Goal: Task Accomplishment & Management: Complete application form

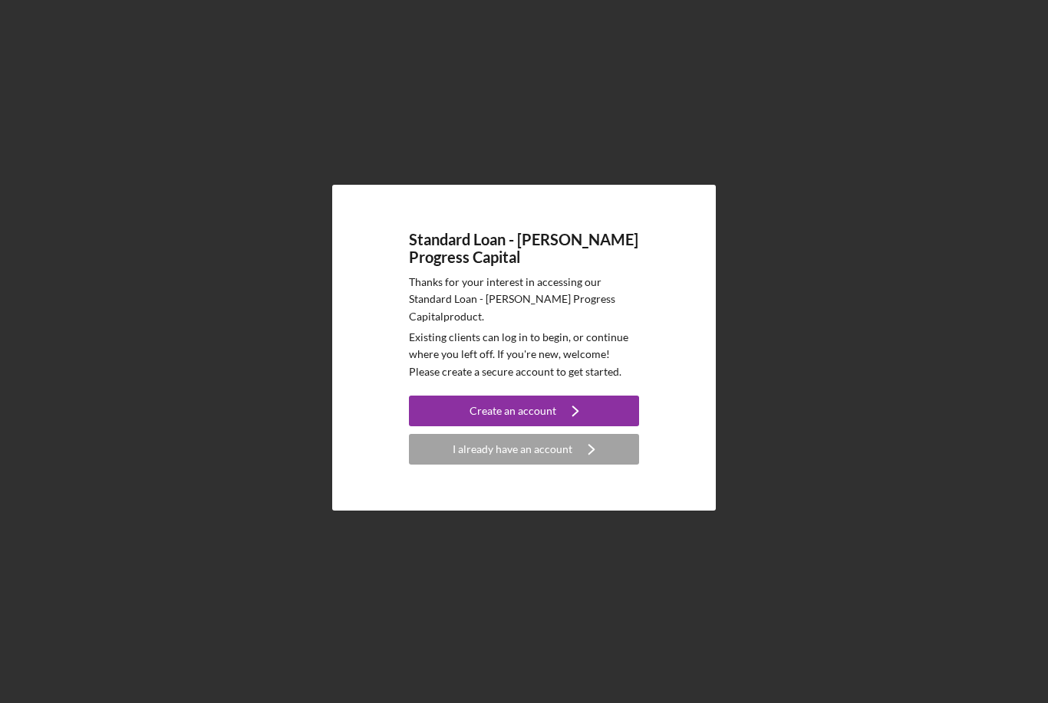
click at [535, 465] on div "I already have an account" at bounding box center [512, 449] width 120 height 31
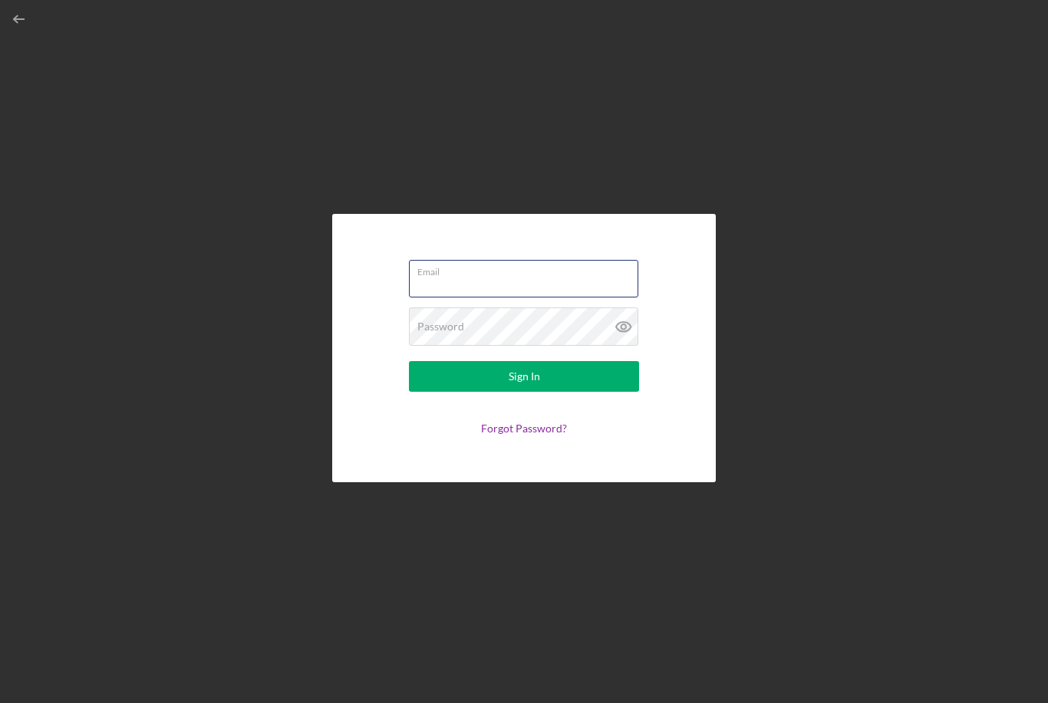
type input "[EMAIL_ADDRESS][DOMAIN_NAME]"
click at [524, 392] on button "Sign In" at bounding box center [524, 376] width 230 height 31
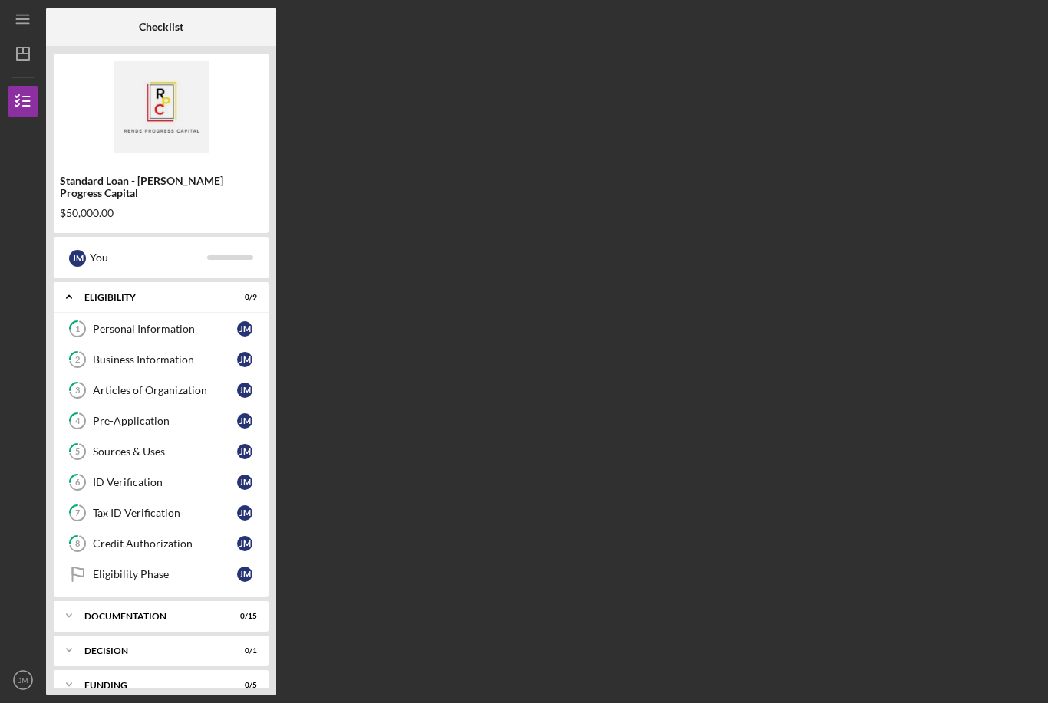
click at [168, 569] on link "Eligibility Phase Eligibility Phase [PERSON_NAME]" at bounding box center [160, 574] width 199 height 31
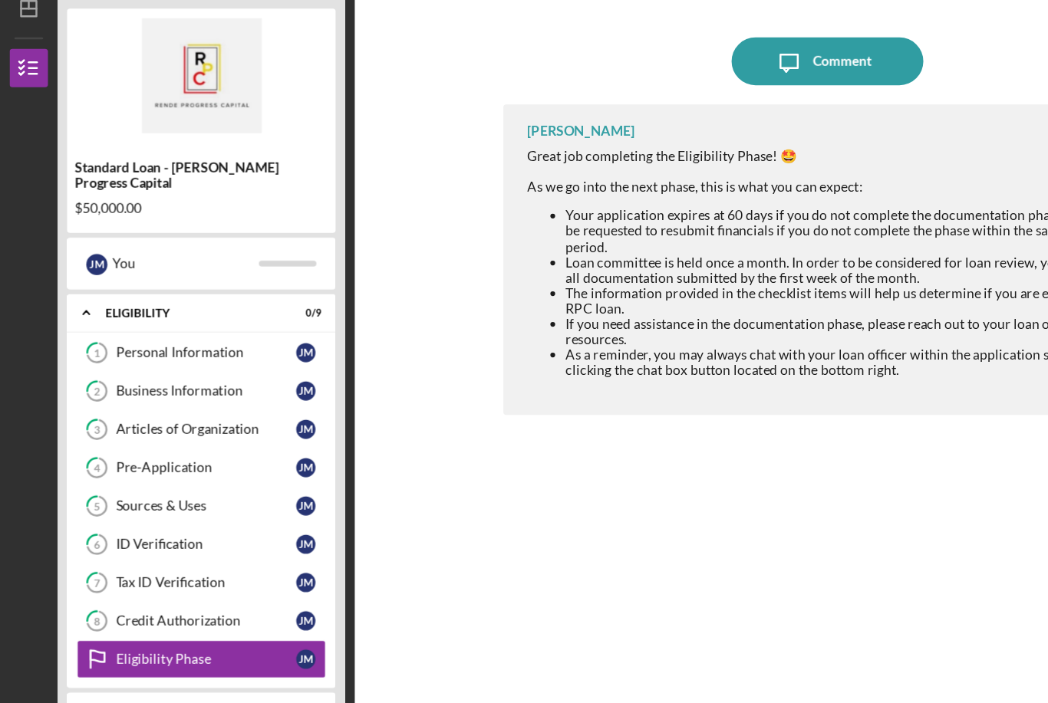
click at [162, 601] on div "Icon/Expander Documentation 0 / 15" at bounding box center [161, 616] width 215 height 31
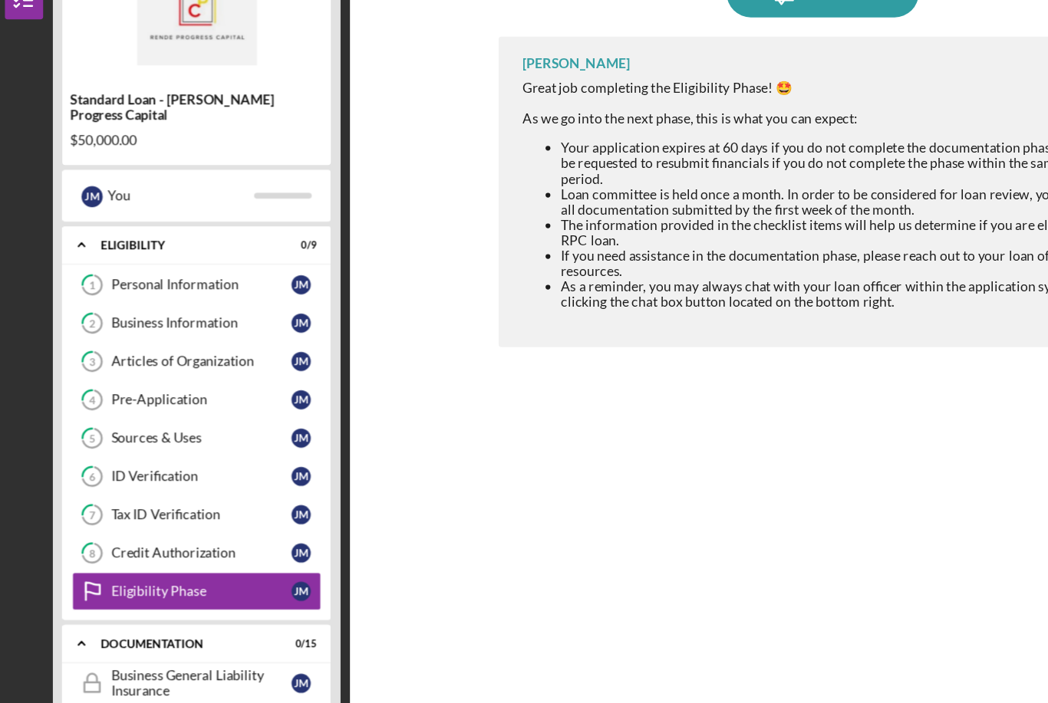
scroll to position [0, 0]
click at [193, 636] on div "Business General Liability Insurance" at bounding box center [165, 648] width 144 height 25
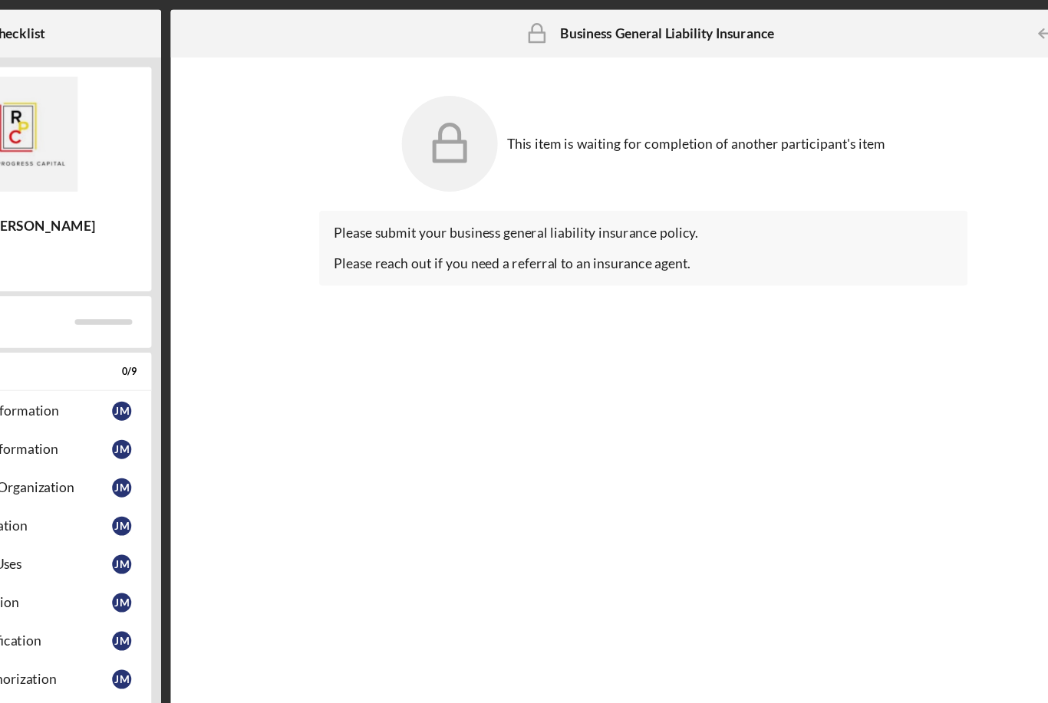
click at [497, 124] on div "This item is waiting for completion of another participant's item" at bounding box center [662, 115] width 518 height 92
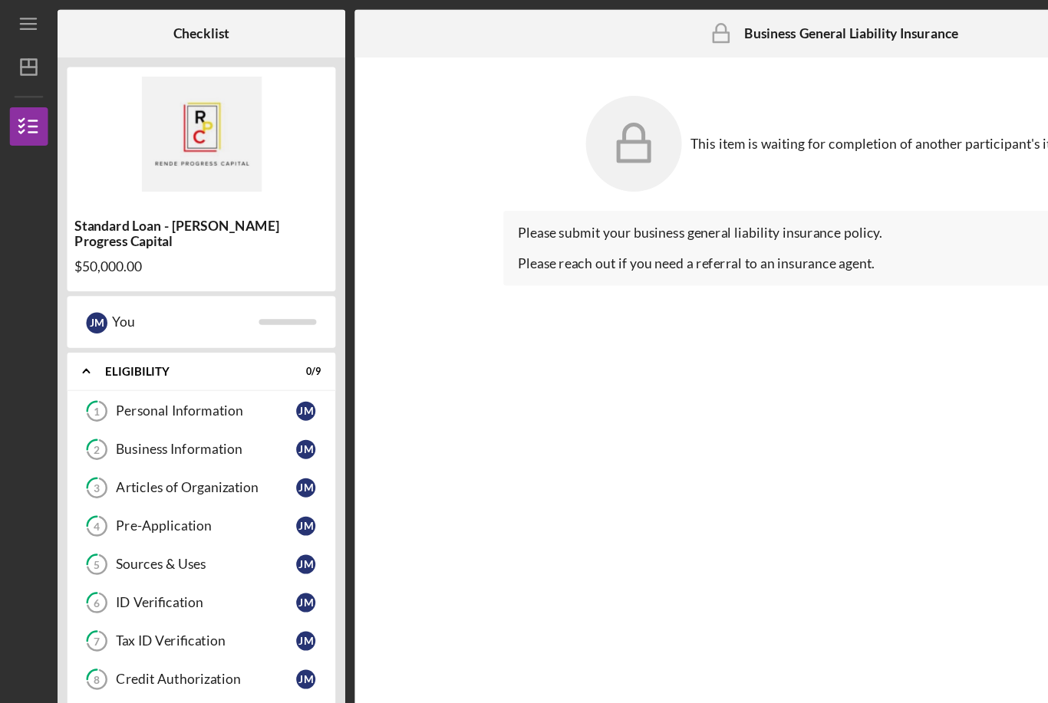
click at [187, 323] on link "1 Personal Information [PERSON_NAME]" at bounding box center [160, 329] width 199 height 31
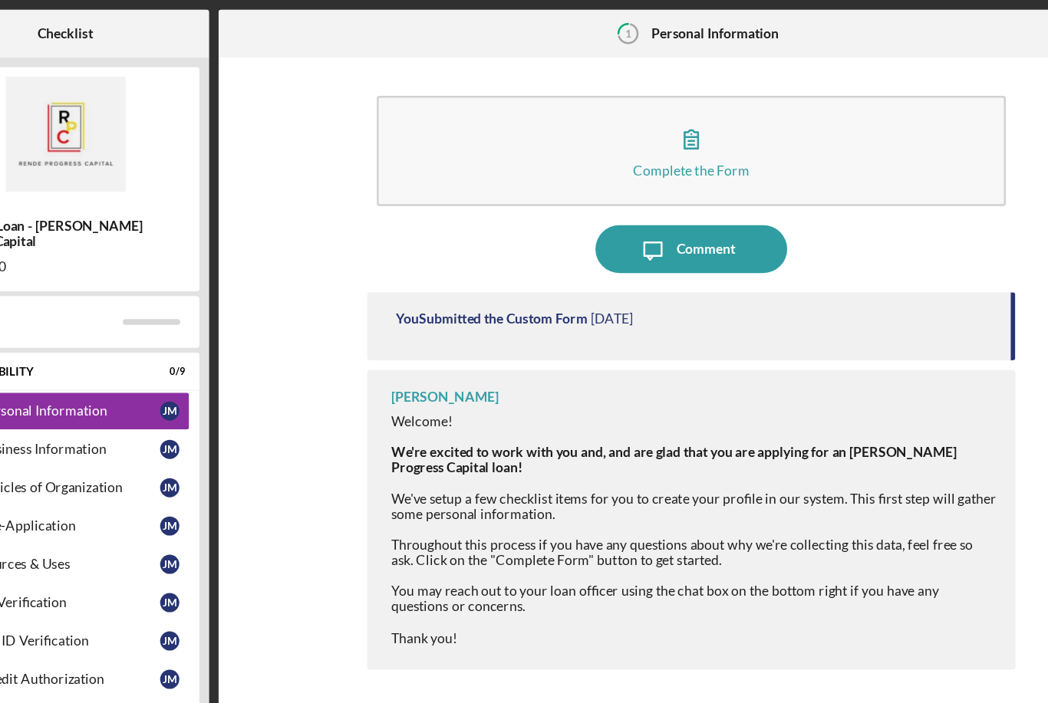
click at [643, 120] on icon "button" at bounding box center [662, 111] width 38 height 38
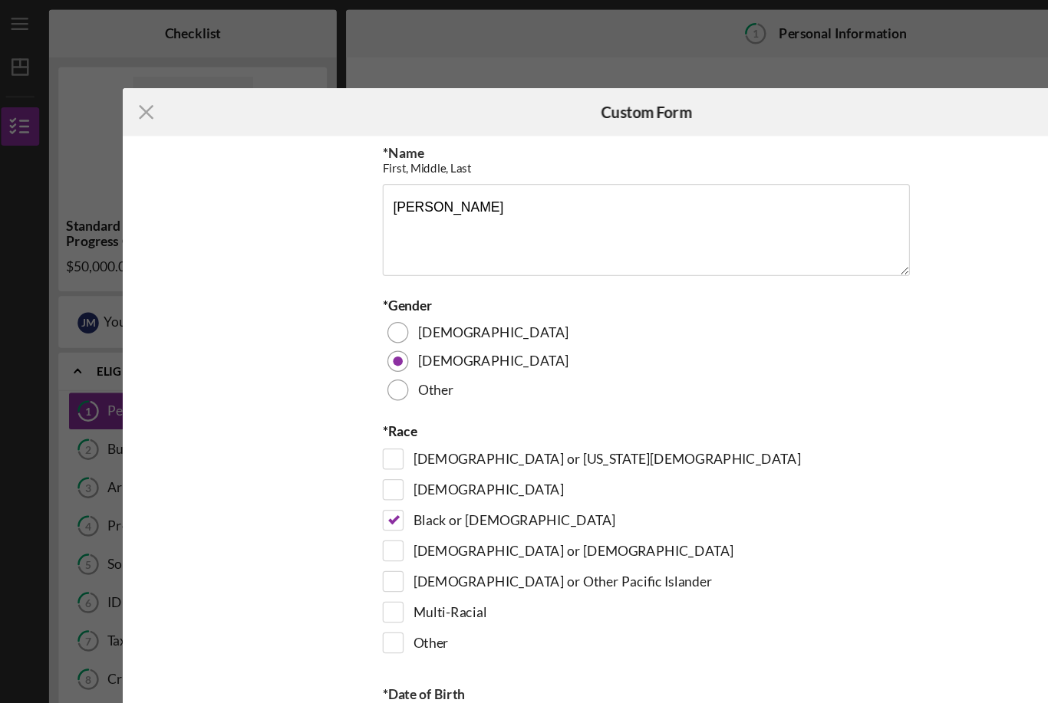
click at [126, 92] on icon "Icon/Menu Close" at bounding box center [124, 90] width 38 height 38
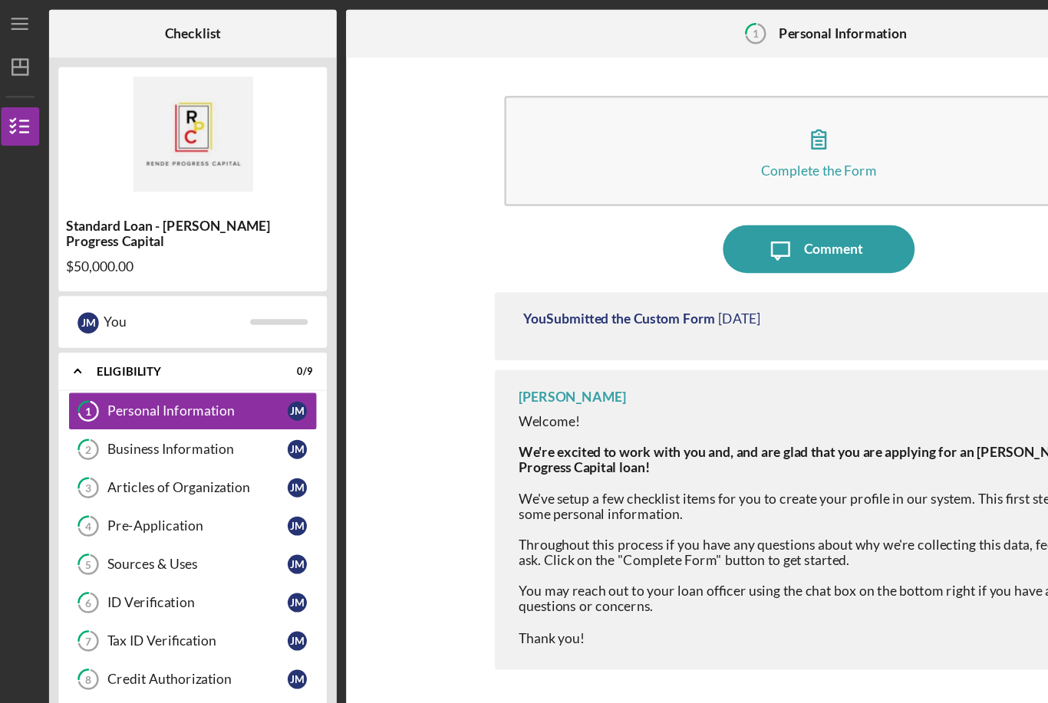
click at [177, 360] on link "2 Business Information [PERSON_NAME]" at bounding box center [160, 359] width 199 height 31
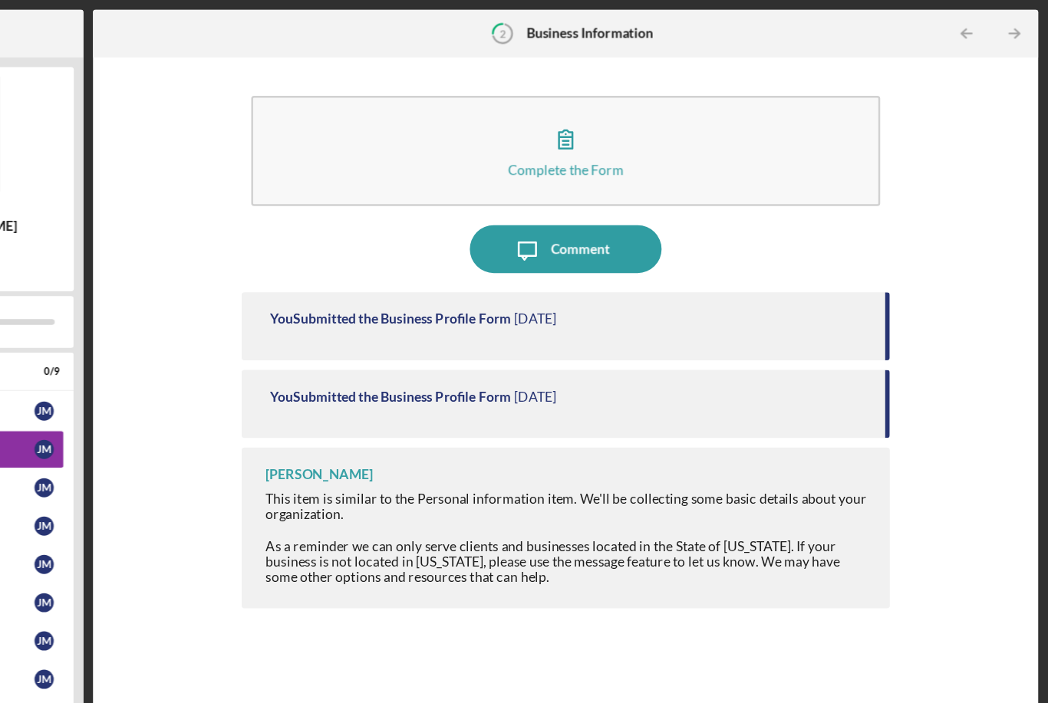
click at [650, 199] on div "Comment" at bounding box center [673, 199] width 47 height 38
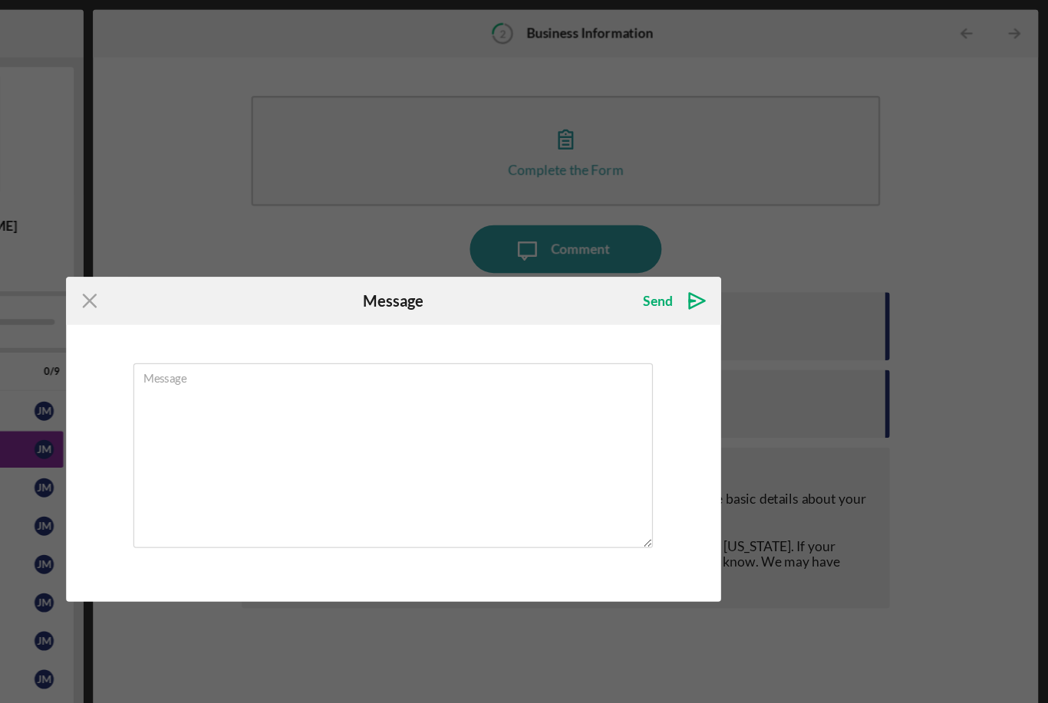
click at [262, 245] on icon "Icon/Menu Close" at bounding box center [281, 241] width 38 height 38
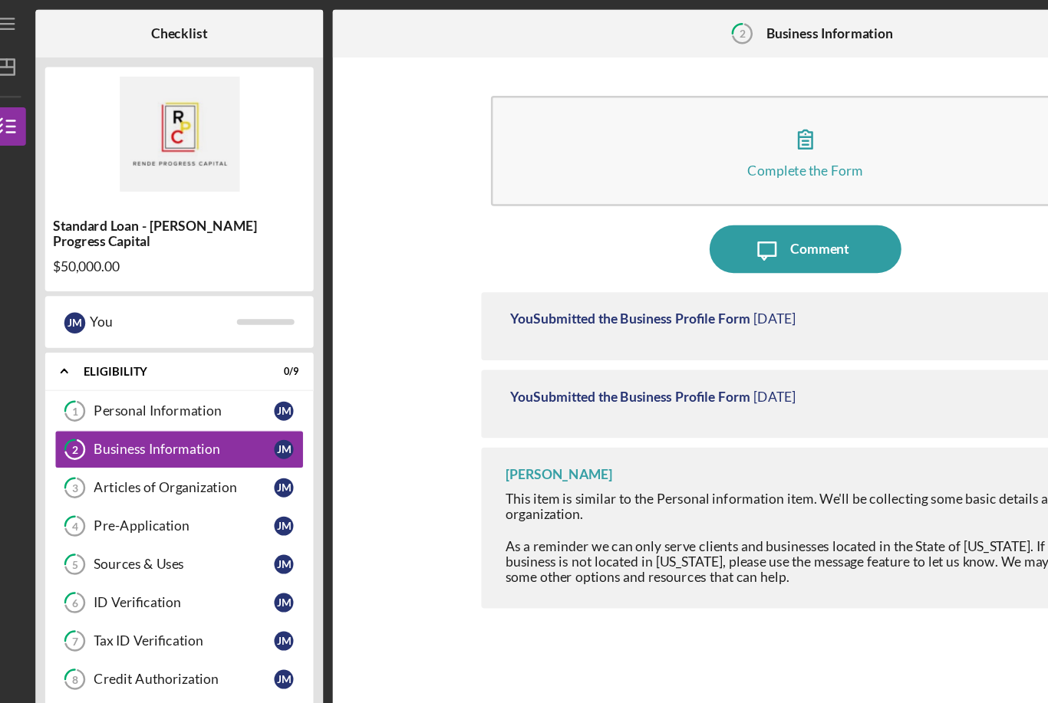
click at [169, 387] on link "3 Articles of Organization [PERSON_NAME]" at bounding box center [160, 390] width 199 height 31
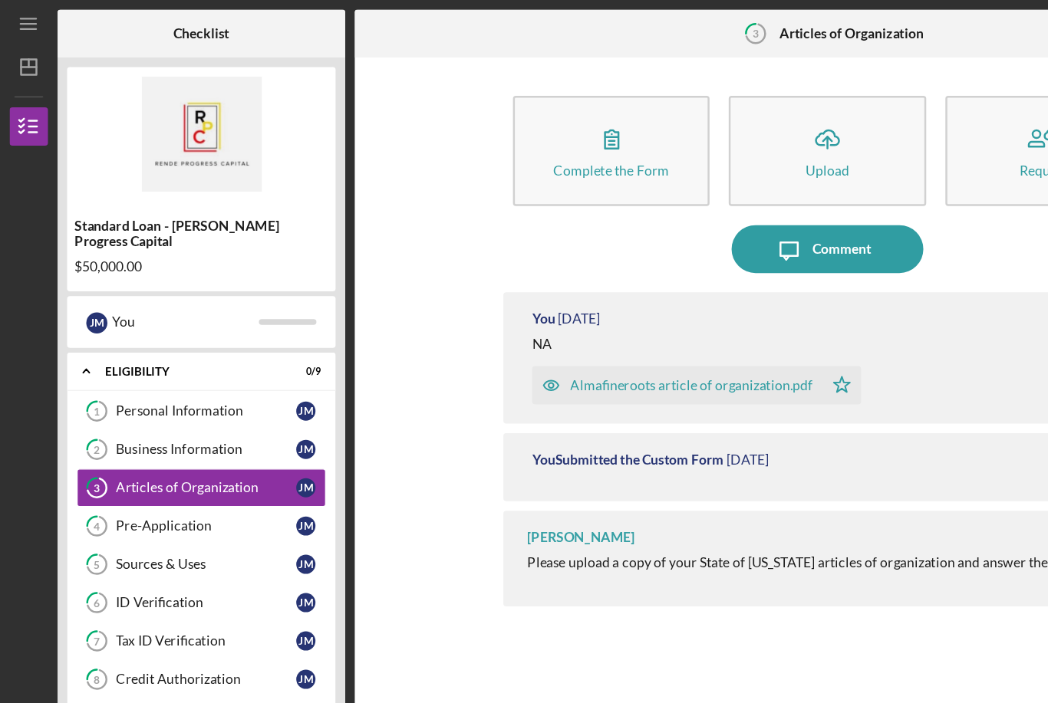
click at [153, 415] on div "Pre-Application" at bounding box center [165, 421] width 144 height 12
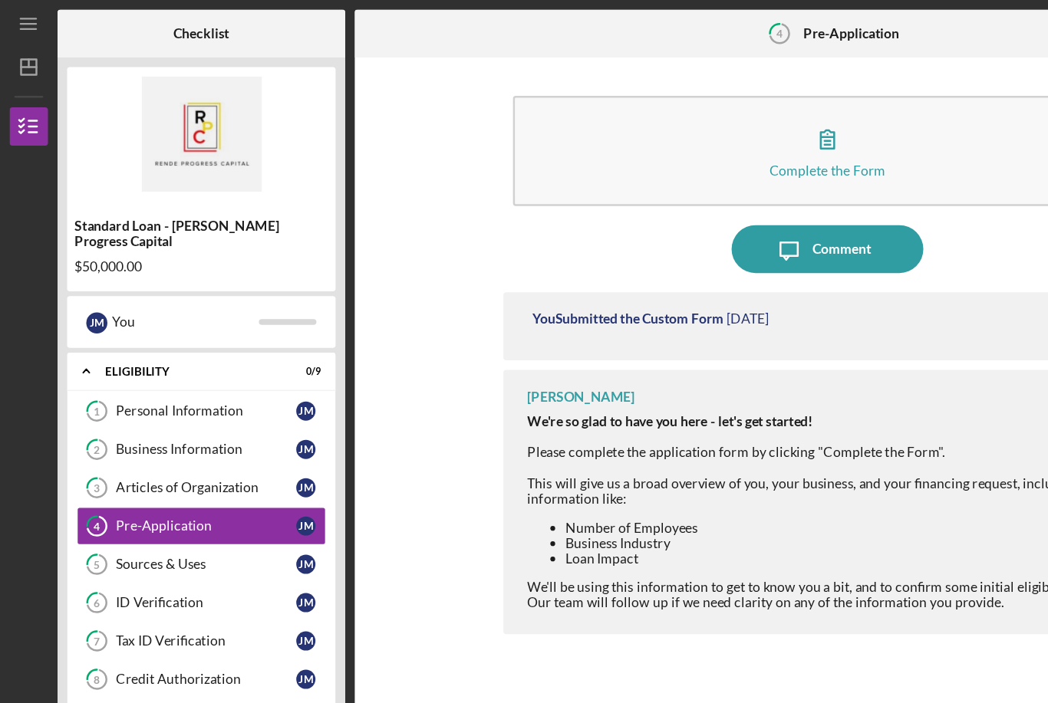
click at [149, 448] on link "5 Sources & Uses [PERSON_NAME]" at bounding box center [160, 451] width 199 height 31
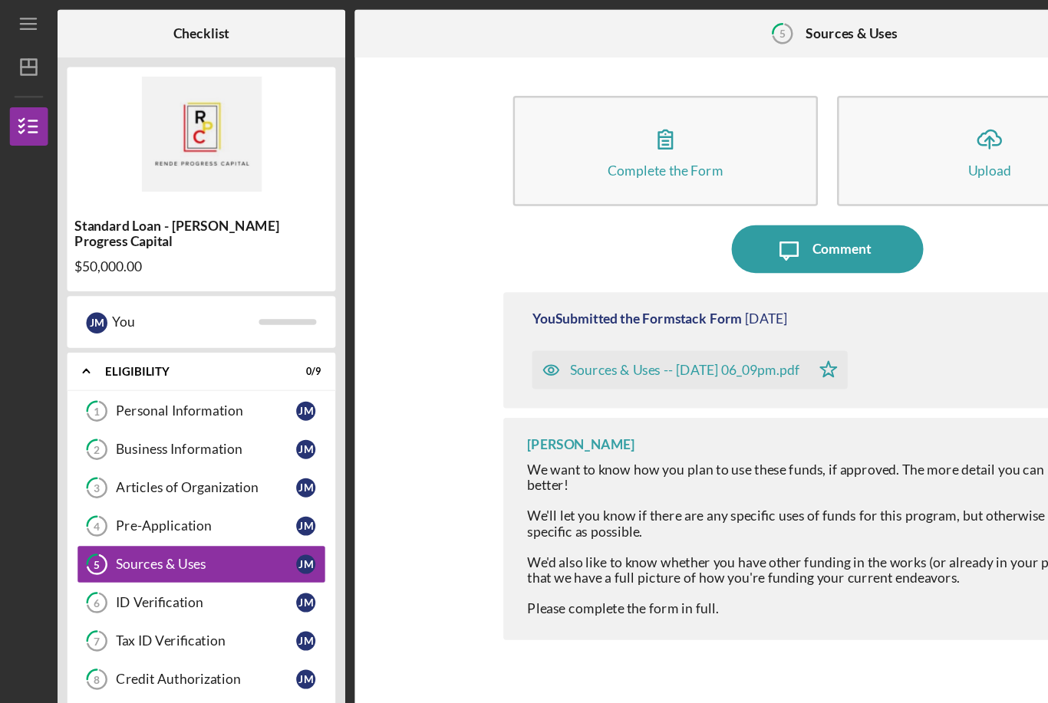
click at [150, 477] on link "6 ID Verification [PERSON_NAME]" at bounding box center [160, 482] width 199 height 31
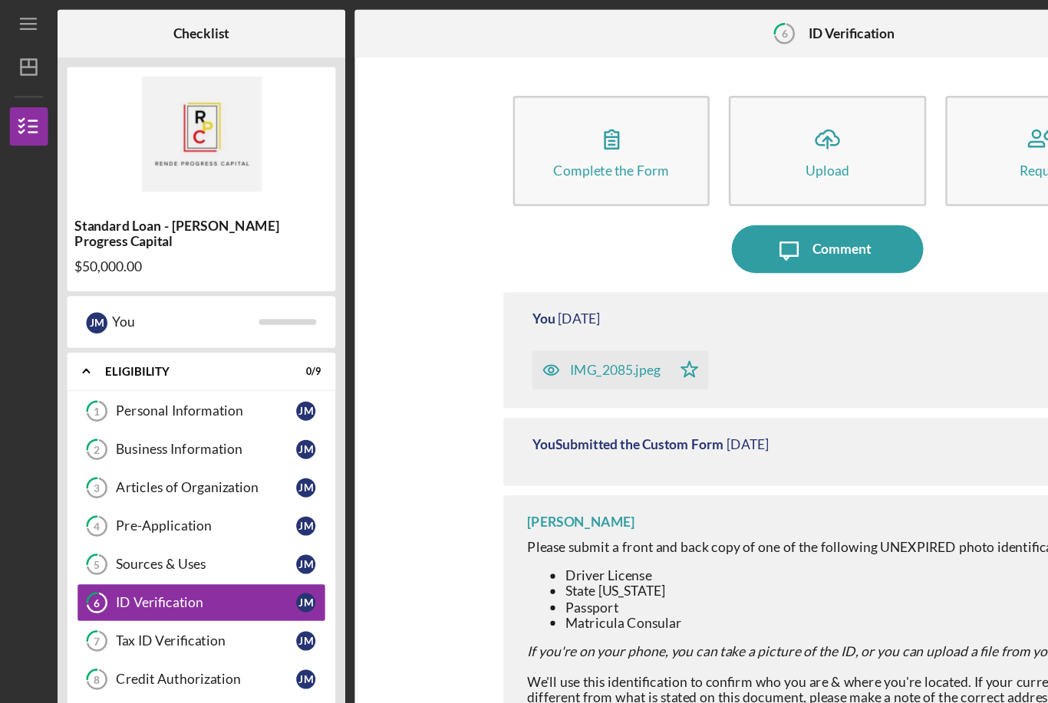
click at [172, 507] on div "Tax ID Verification" at bounding box center [165, 513] width 144 height 12
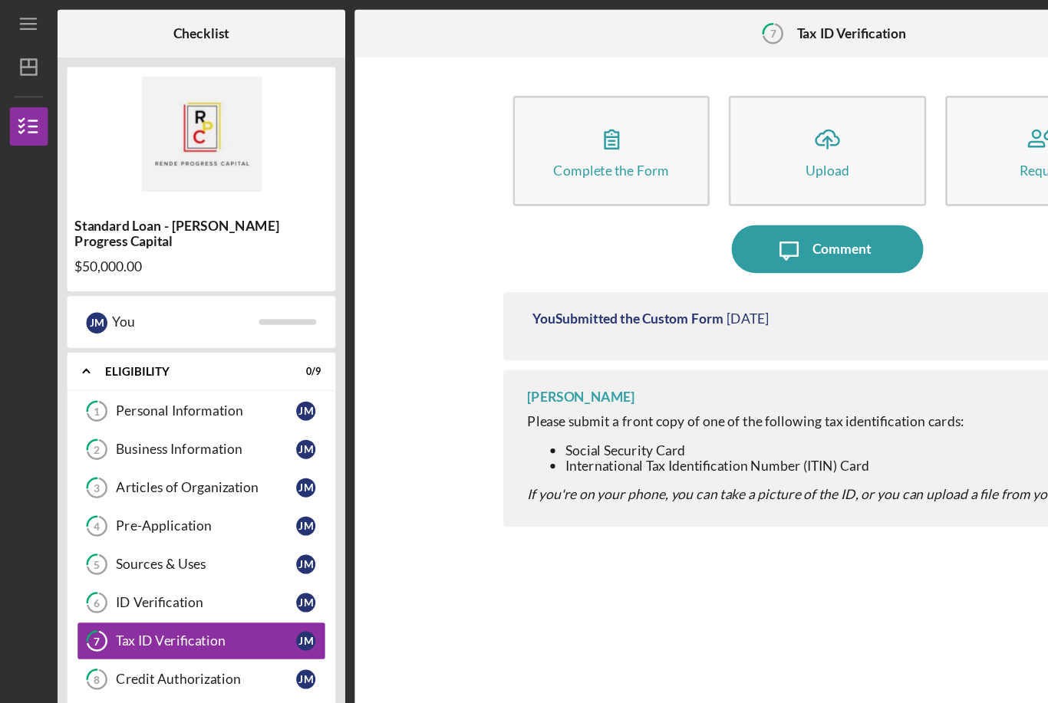
click at [166, 538] on div "Credit Authorization" at bounding box center [165, 544] width 144 height 12
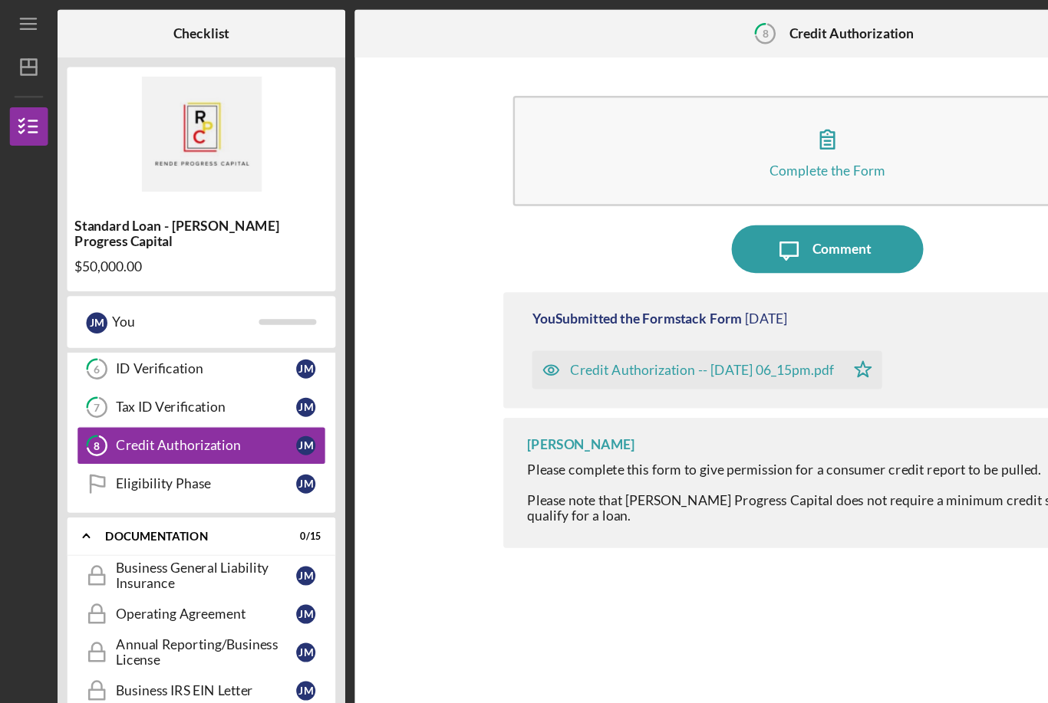
scroll to position [189, 0]
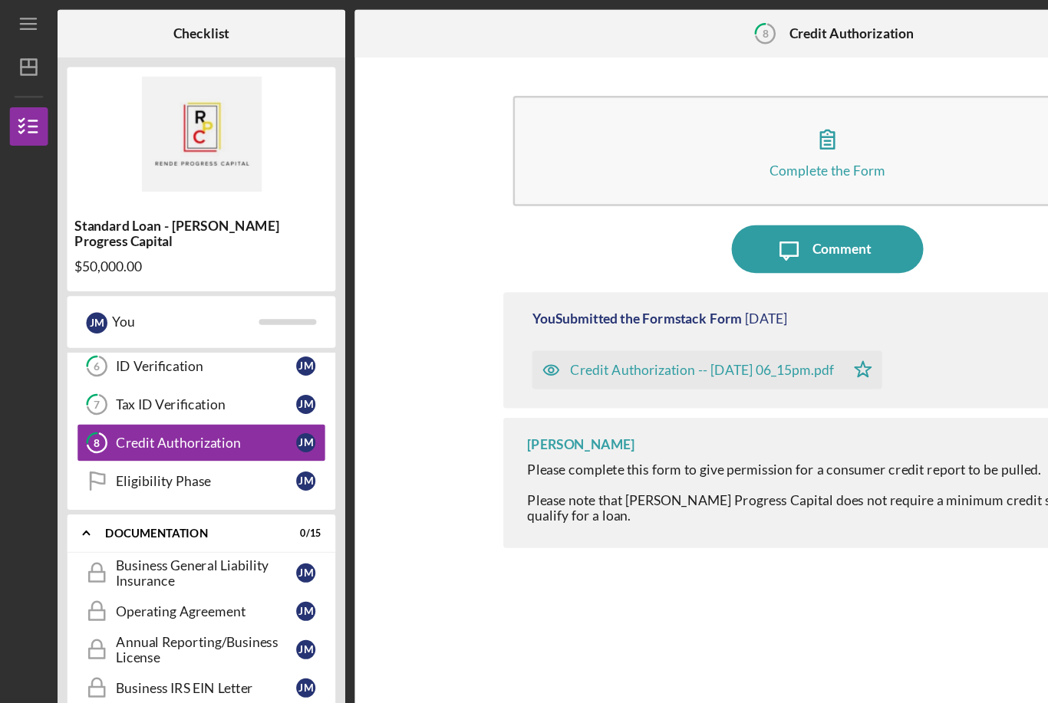
click at [163, 381] on link "Eligibility Phase Eligibility Phase [PERSON_NAME]" at bounding box center [160, 385] width 199 height 31
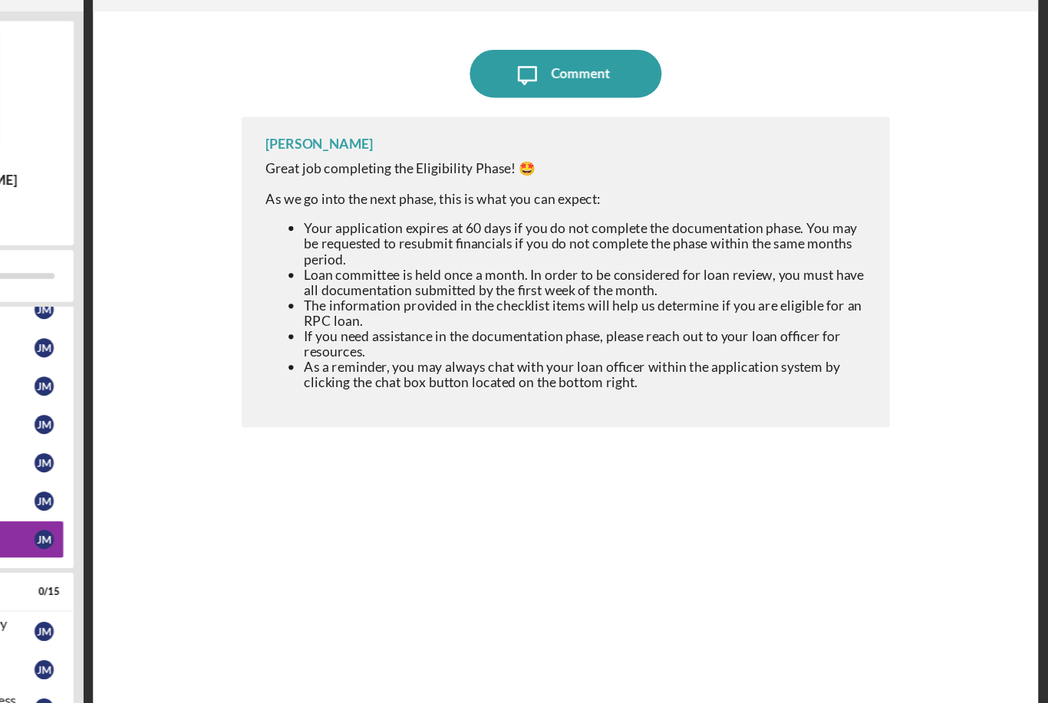
scroll to position [49, 0]
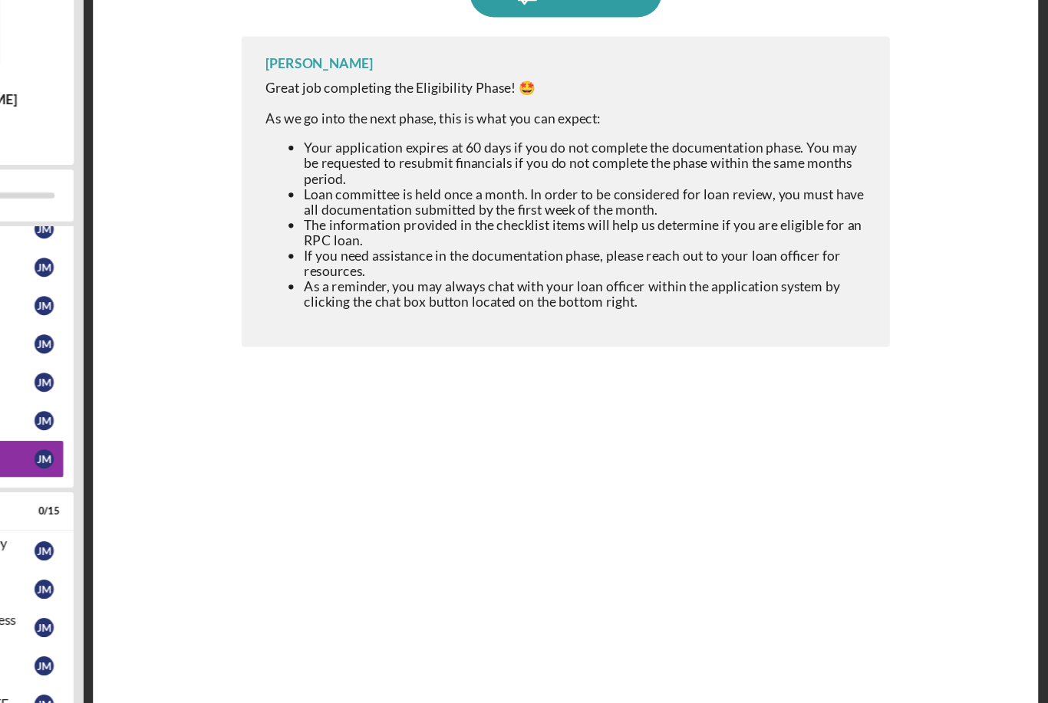
click at [745, 487] on div "Icon/Message Comment [PERSON_NAME] Great job completing the Eligibility Phase! …" at bounding box center [661, 371] width 741 height 634
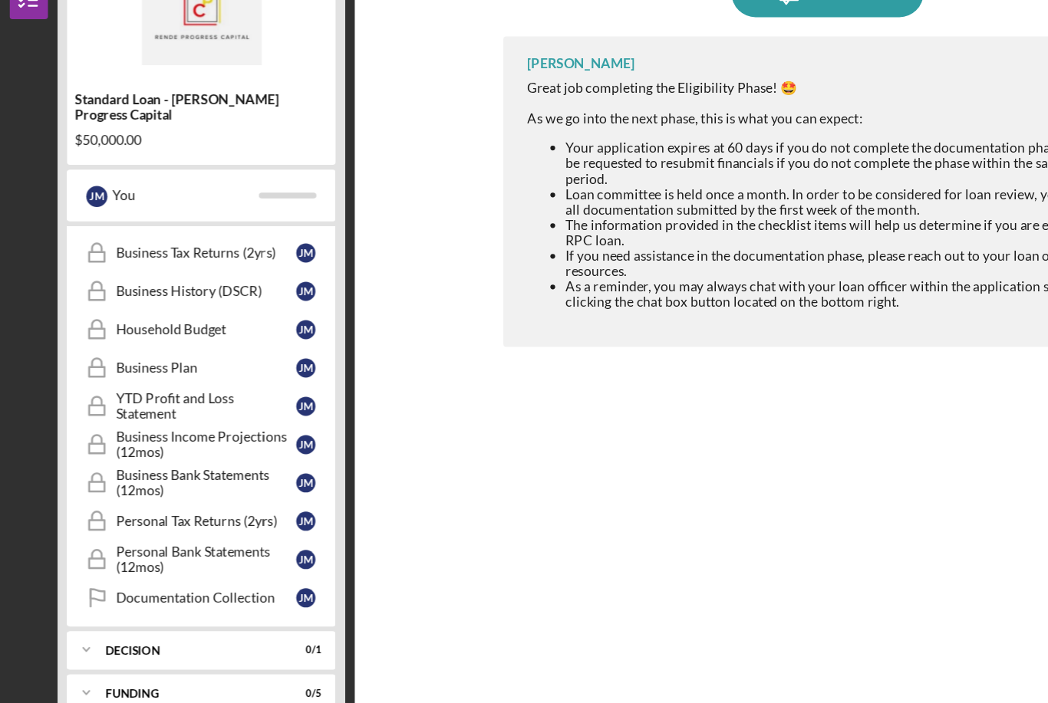
scroll to position [497, 0]
click at [36, 661] on icon "JM" at bounding box center [23, 680] width 31 height 38
click at [369, 441] on div "Icon/Message Comment [PERSON_NAME] Great job completing the Eligibility Phase! …" at bounding box center [661, 371] width 741 height 634
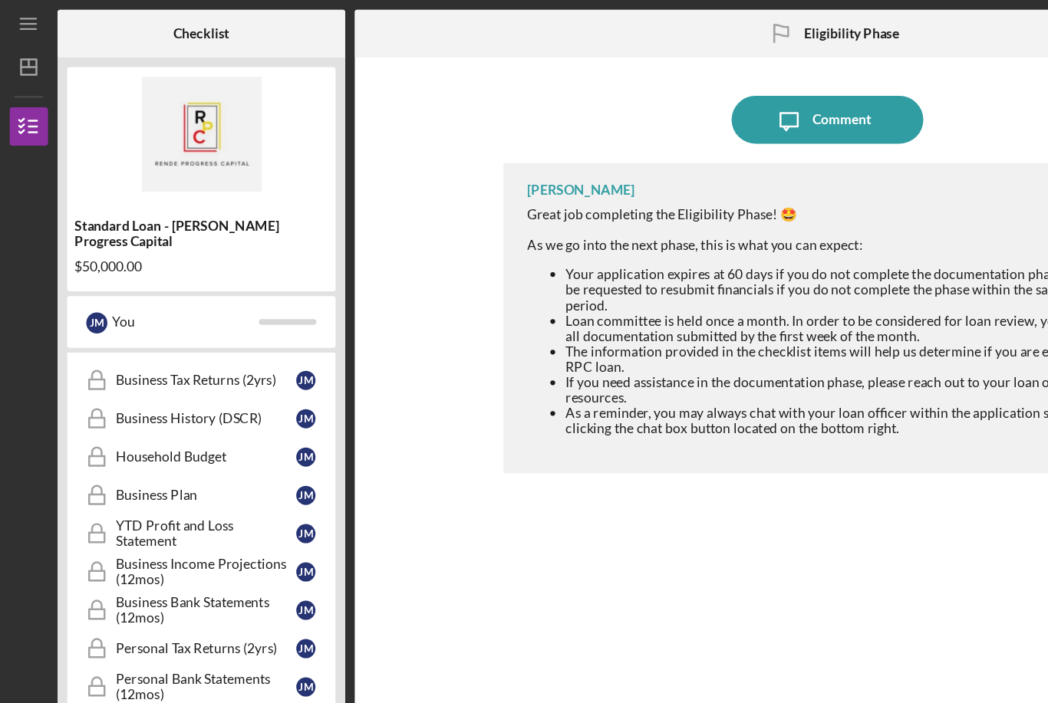
scroll to position [0, 0]
click at [28, 64] on icon "Icon/Dashboard" at bounding box center [23, 54] width 38 height 38
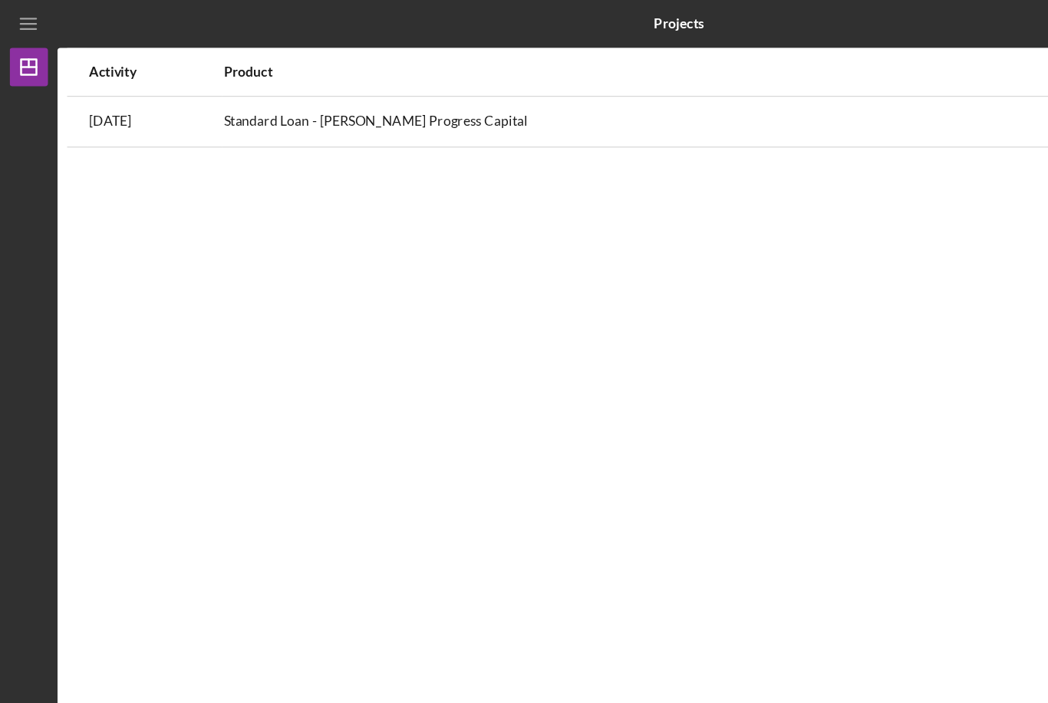
click at [28, 28] on icon "Icon/Menu" at bounding box center [23, 19] width 35 height 35
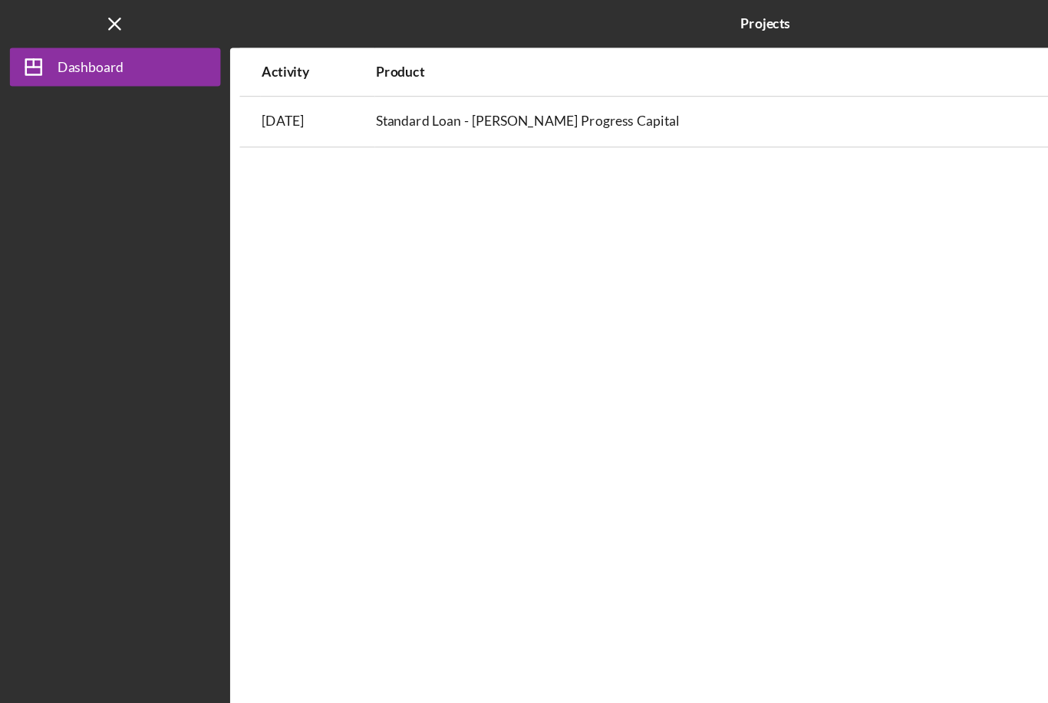
click at [99, 25] on icon "Icon/Menu Close" at bounding box center [92, 19] width 35 height 35
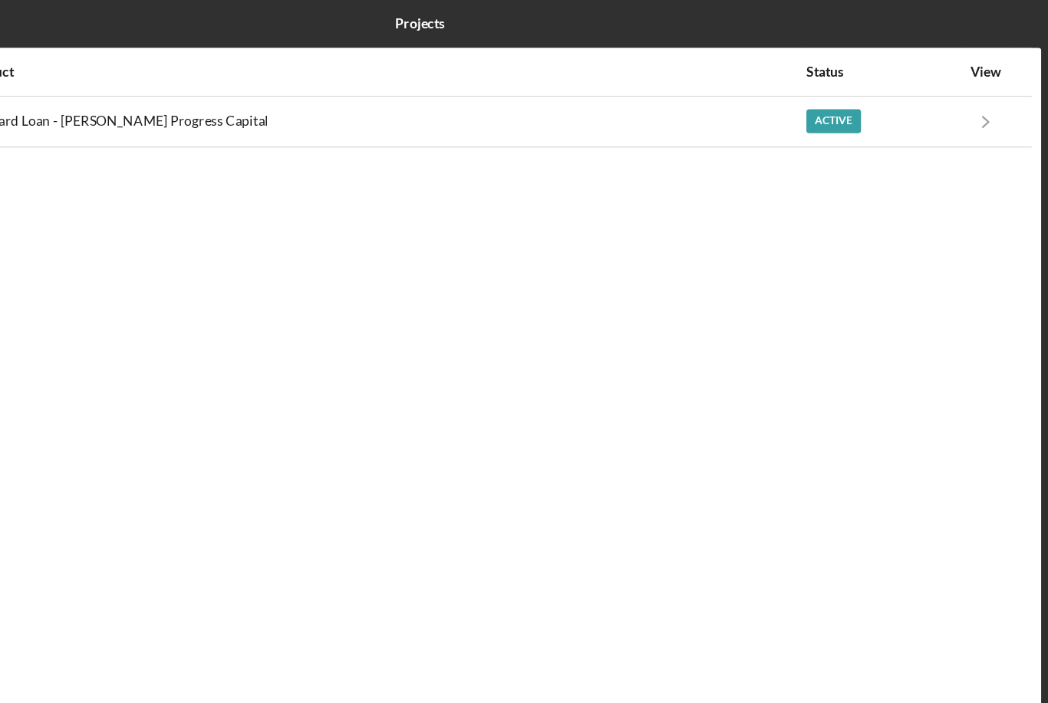
click at [976, 61] on div "View" at bounding box center [995, 57] width 38 height 12
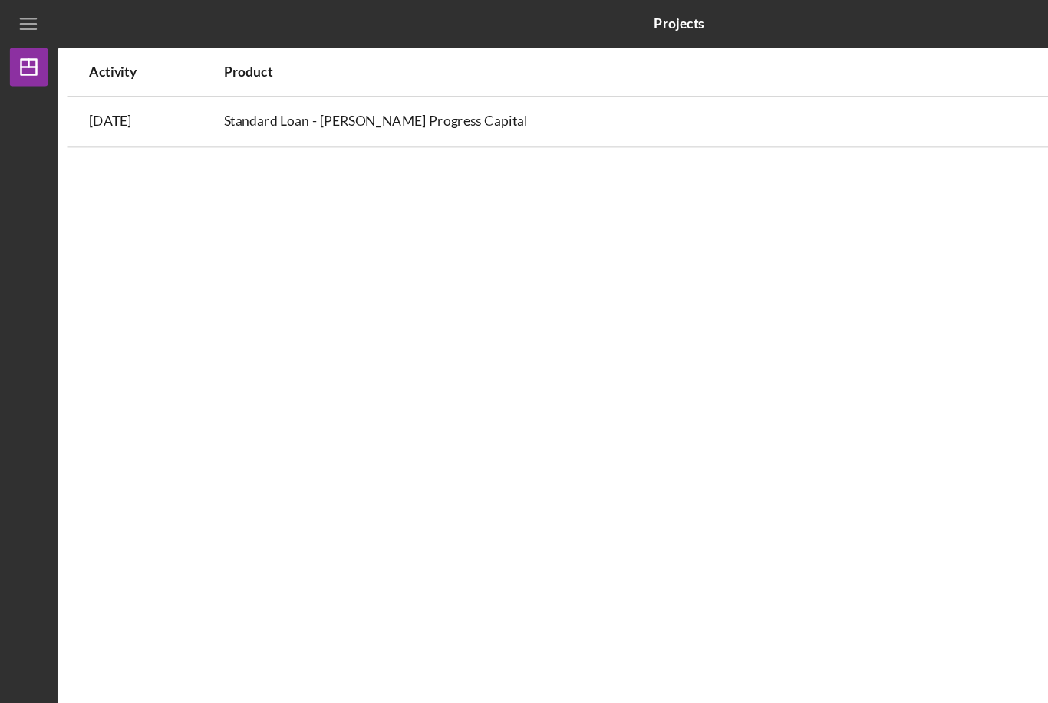
click at [35, 39] on icon "Icon/Dashboard" at bounding box center [23, 54] width 38 height 38
click at [86, 61] on div "Activity" at bounding box center [124, 57] width 106 height 12
click at [27, 31] on icon "Icon/Menu" at bounding box center [23, 19] width 35 height 35
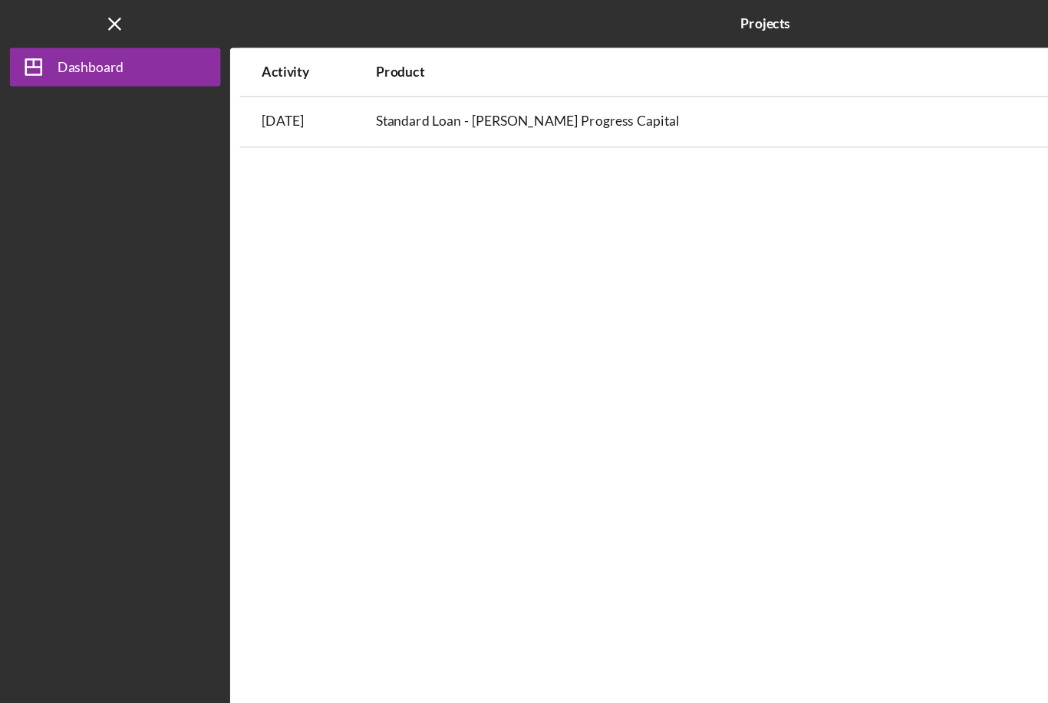
click at [41, 64] on icon "Icon/Dashboard" at bounding box center [27, 54] width 38 height 38
click at [87, 68] on div "Dashboard" at bounding box center [72, 55] width 53 height 35
click at [94, 31] on icon "Icon/Menu Close" at bounding box center [92, 19] width 35 height 35
